Goal: Transaction & Acquisition: Purchase product/service

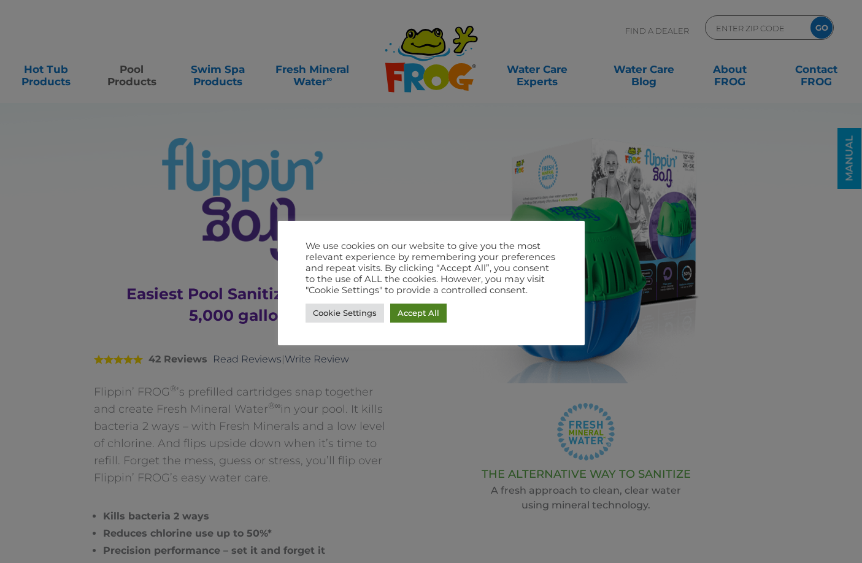
click at [415, 306] on link "Accept All" at bounding box center [418, 313] width 56 height 19
click at [415, 296] on div "We use cookies on our website to give you the most relevant experience by remem…" at bounding box center [432, 268] width 252 height 55
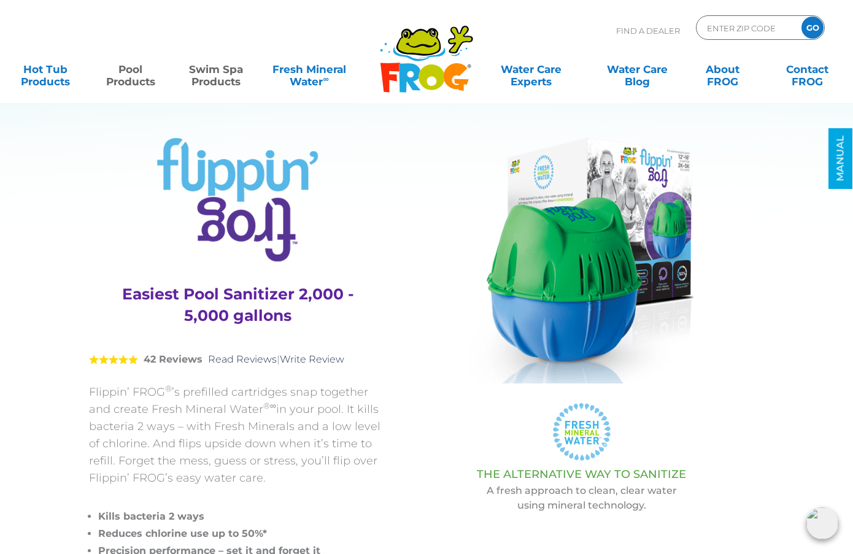
click at [209, 74] on link "Swim Spa Products" at bounding box center [216, 69] width 66 height 25
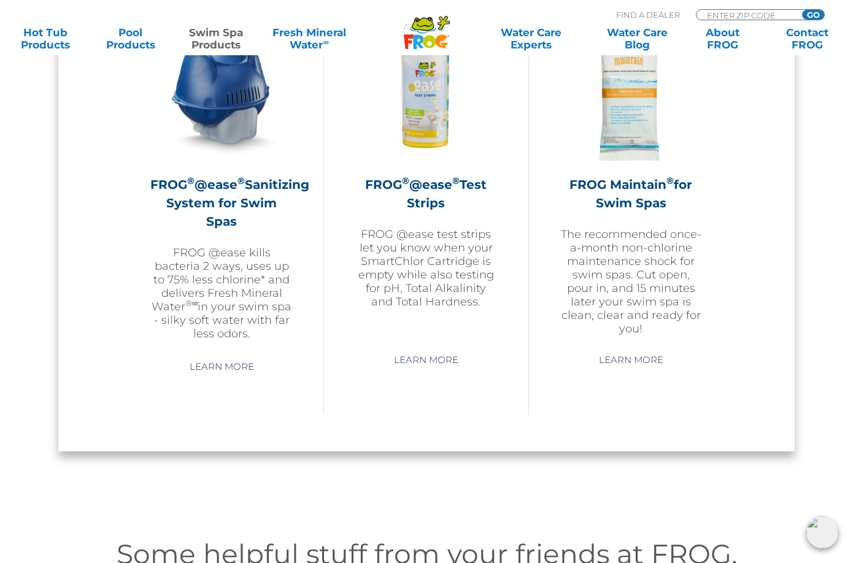
scroll to position [1166, 0]
click at [222, 277] on p "FROG @ease kills bacteria 2 ways, uses up to 75% less chlorine* and delivers Fr…" at bounding box center [221, 292] width 142 height 94
